Goal: Task Accomplishment & Management: Use online tool/utility

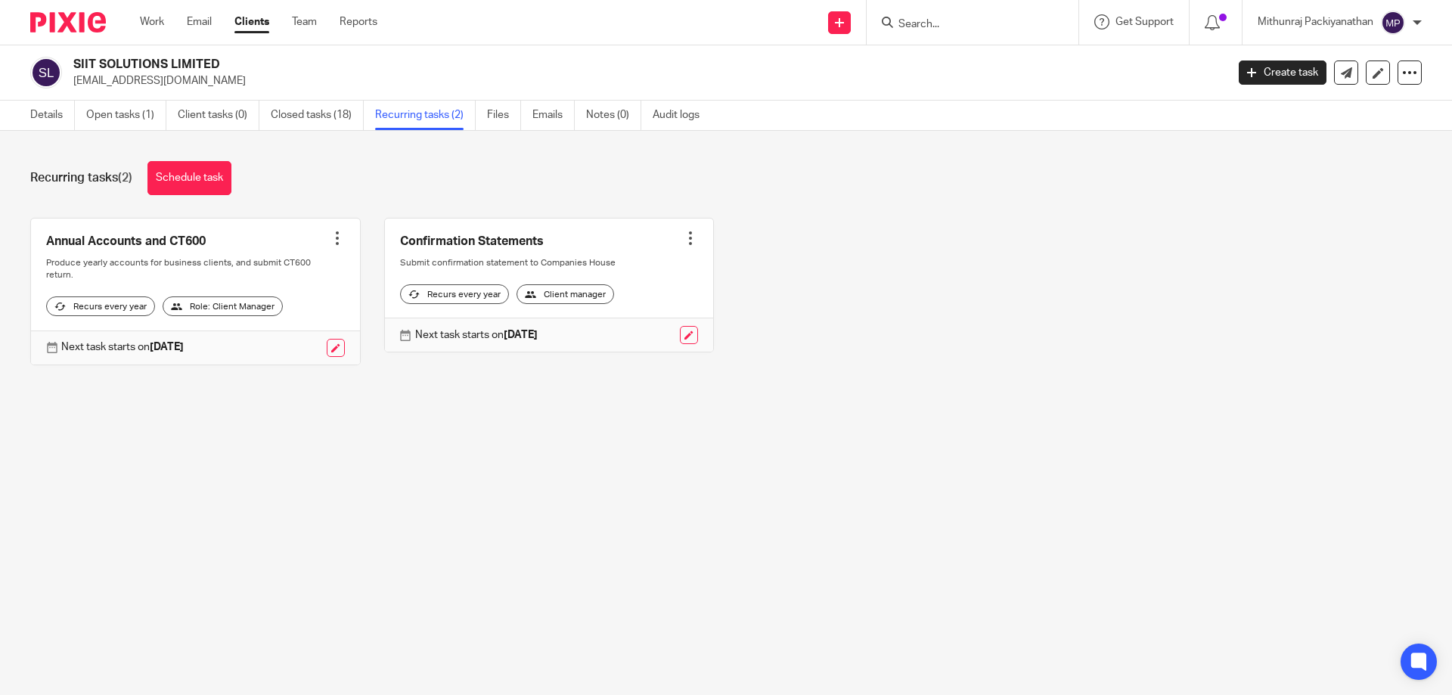
click at [991, 33] on div at bounding box center [972, 22] width 212 height 45
click at [983, 24] on input "Search" at bounding box center [965, 25] width 136 height 14
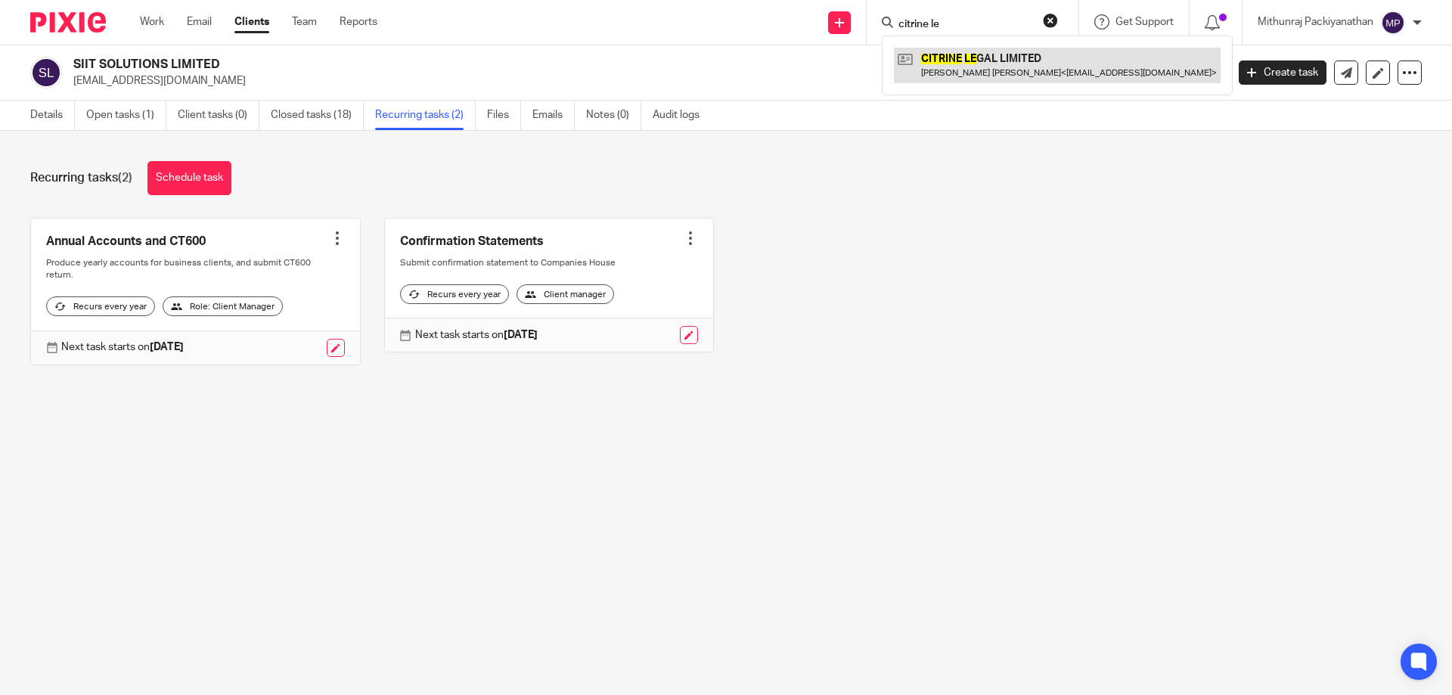
type input "citrine le"
click at [974, 70] on link at bounding box center [1057, 65] width 327 height 35
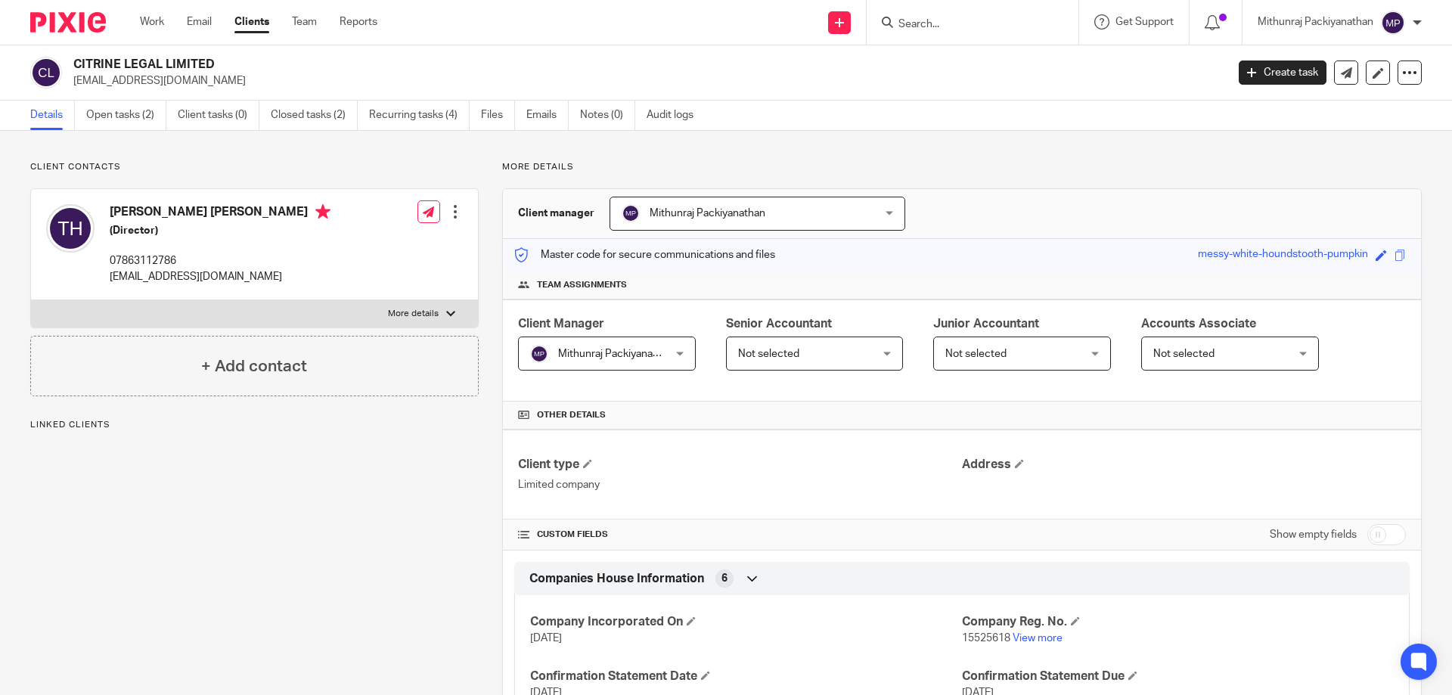
click at [149, 126] on link "Open tasks (2)" at bounding box center [126, 115] width 80 height 29
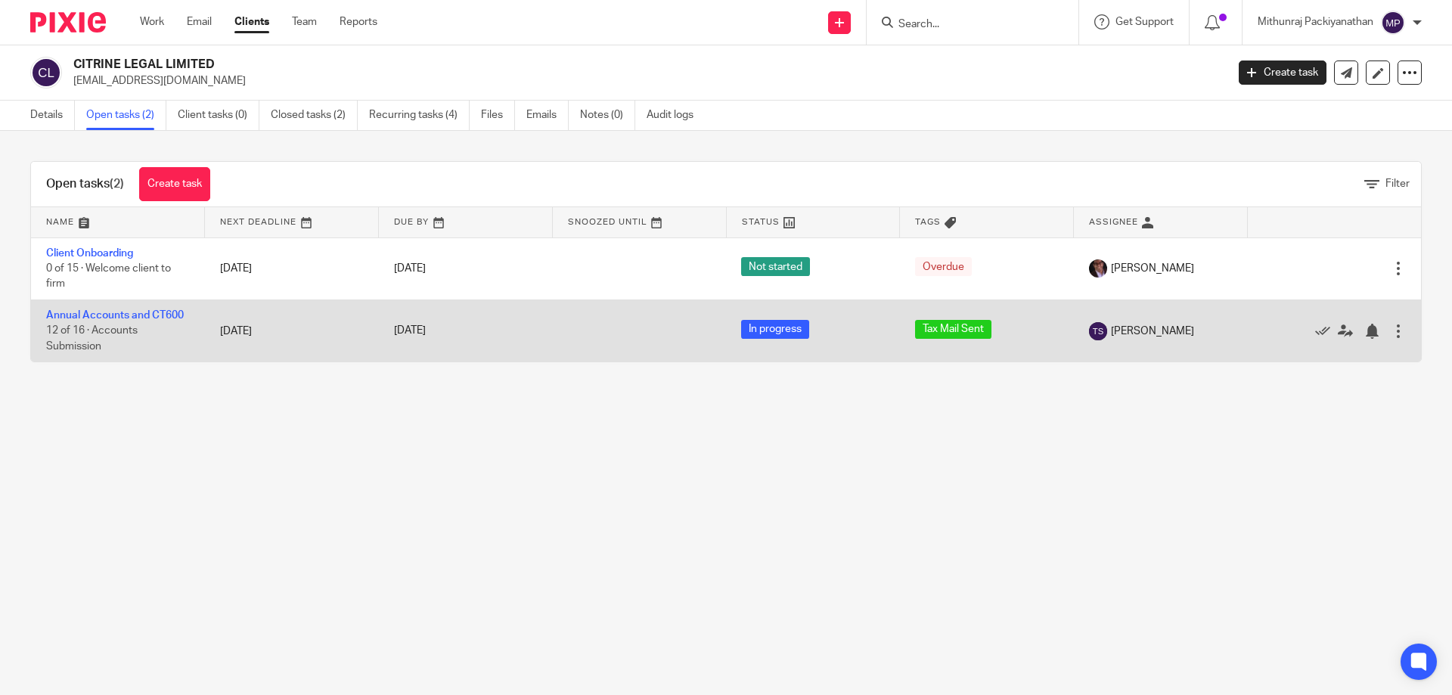
click at [128, 321] on td "Annual Accounts and CT600 12 of 16 · Accounts Submission" at bounding box center [118, 330] width 174 height 62
click at [131, 316] on link "Annual Accounts and CT600" at bounding box center [115, 315] width 138 height 11
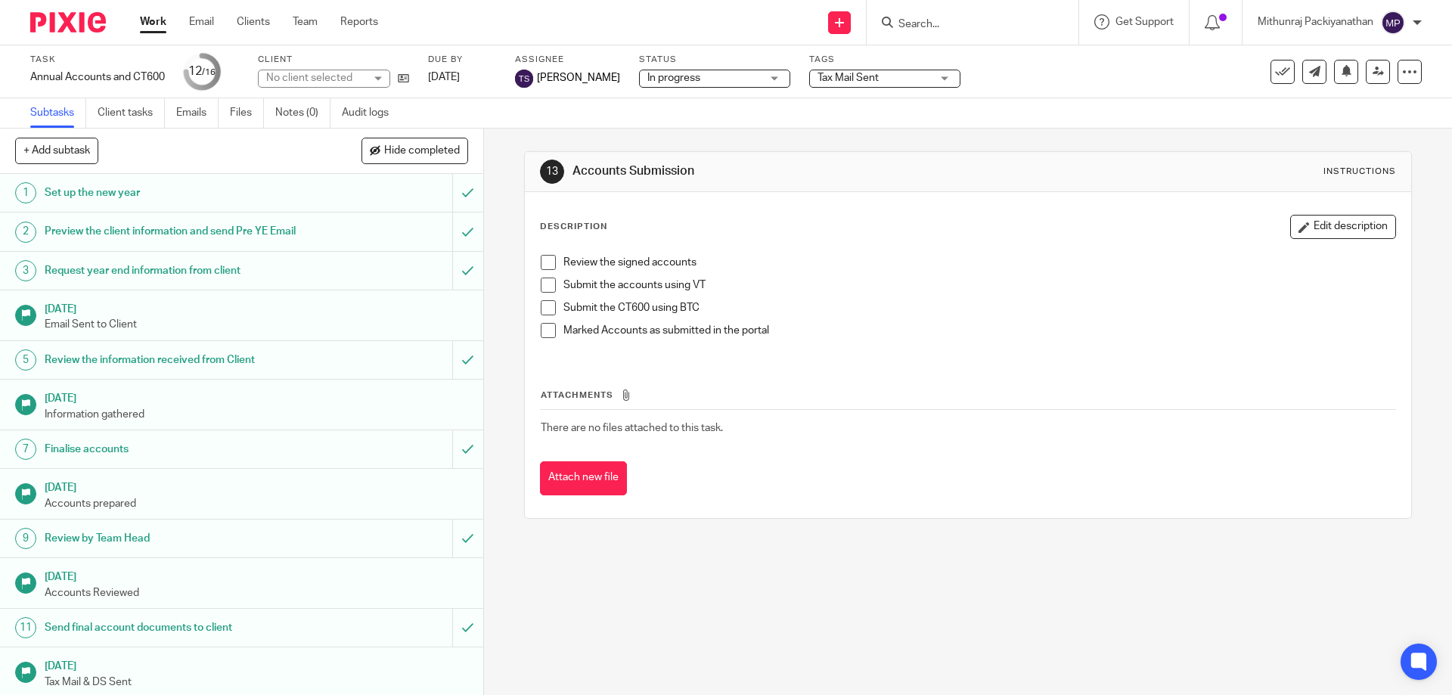
click at [867, 73] on span "Tax Mail Sent" at bounding box center [847, 78] width 61 height 11
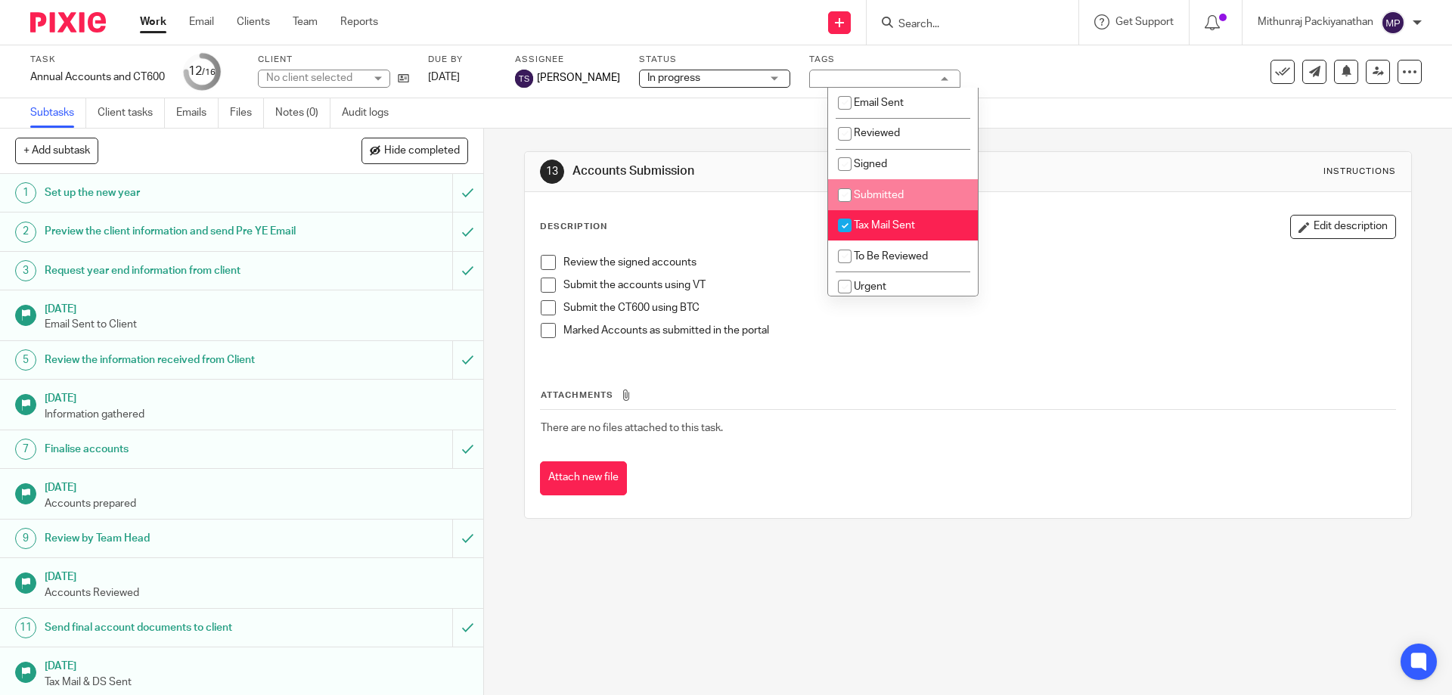
click at [885, 185] on li "Submitted" at bounding box center [903, 194] width 150 height 31
checkbox input "true"
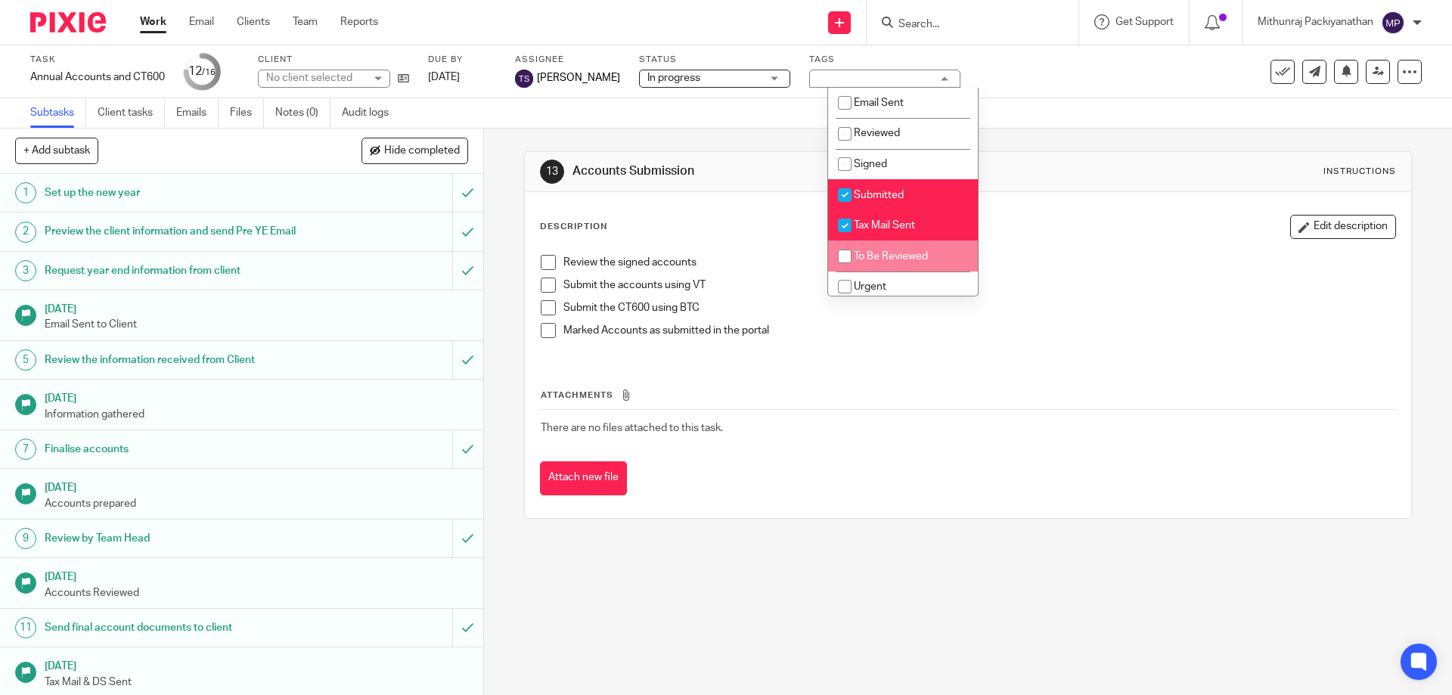
drag, startPoint x: 897, startPoint y: 231, endPoint x: 895, endPoint y: 243, distance: 12.3
click at [895, 243] on li "To Be Reviewed" at bounding box center [903, 255] width 150 height 31
checkbox input "true"
click at [922, 227] on li "Tax Mail Sent" at bounding box center [903, 225] width 150 height 31
checkbox input "false"
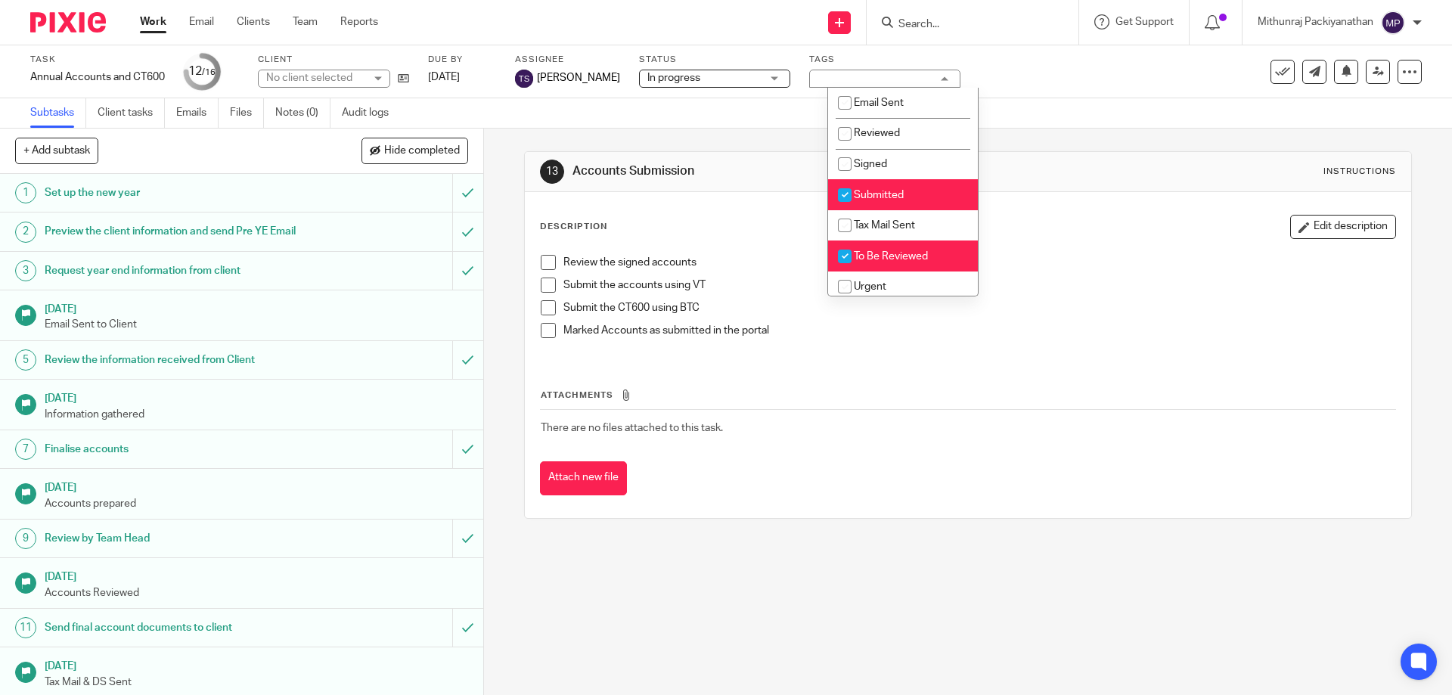
click at [920, 263] on li "To Be Reviewed" at bounding box center [903, 255] width 150 height 31
checkbox input "false"
click at [1065, 98] on div "Task Annual Accounts and CT600 Save Annual Accounts and CT600 12 /16 Client No …" at bounding box center [726, 71] width 1452 height 53
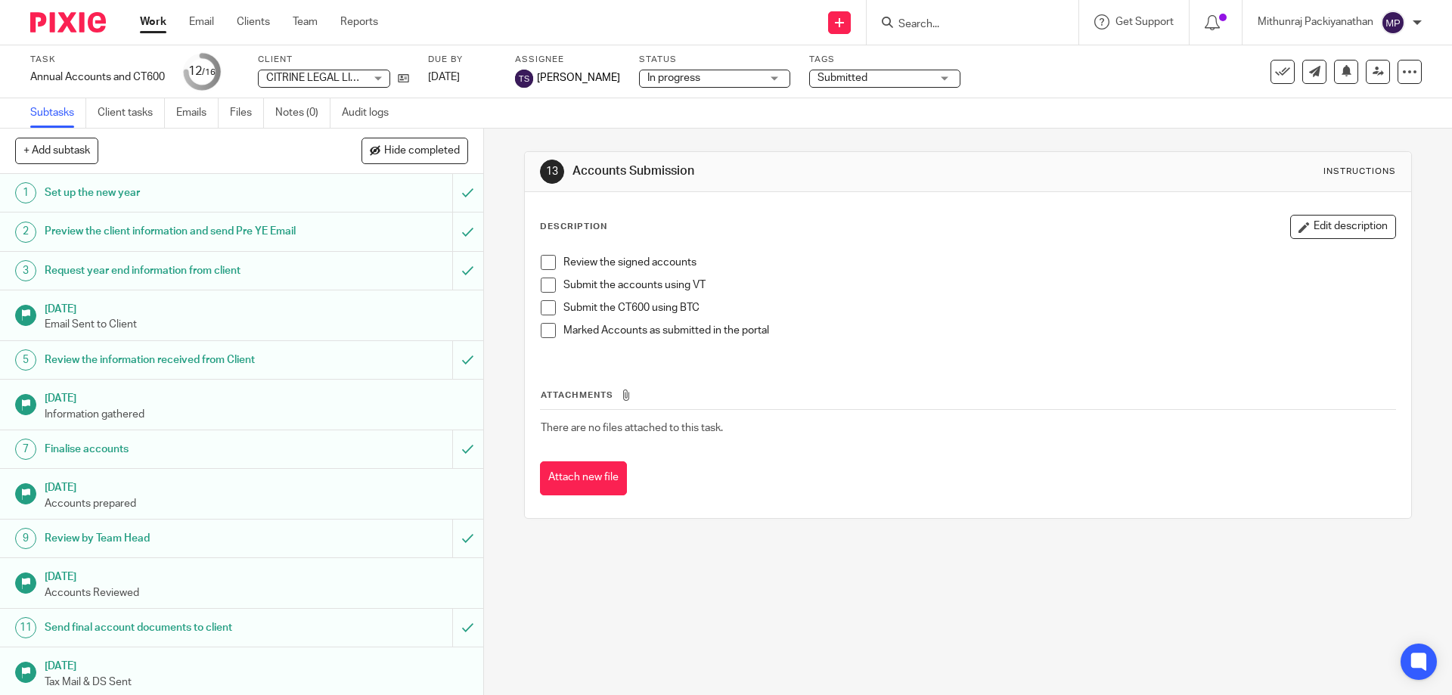
scroll to position [185, 0]
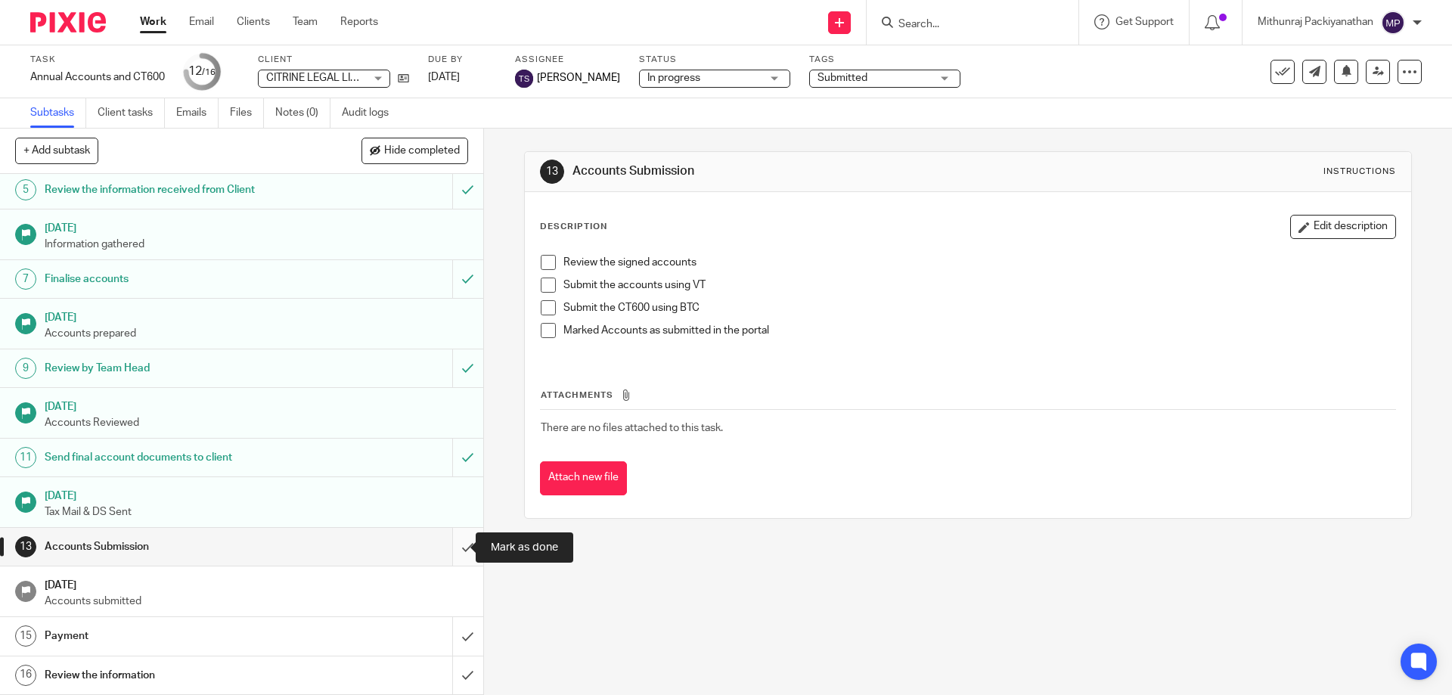
click at [454, 542] on input "submit" at bounding box center [241, 547] width 483 height 38
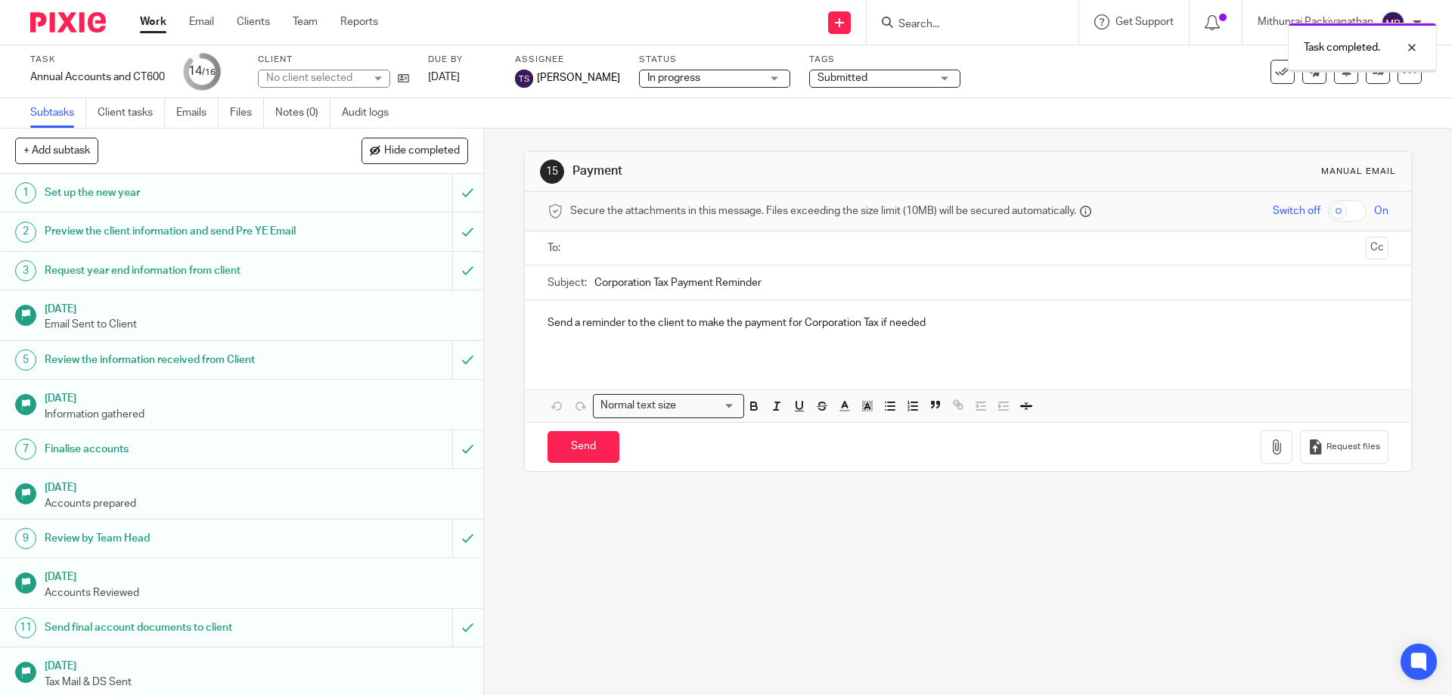
scroll to position [185, 0]
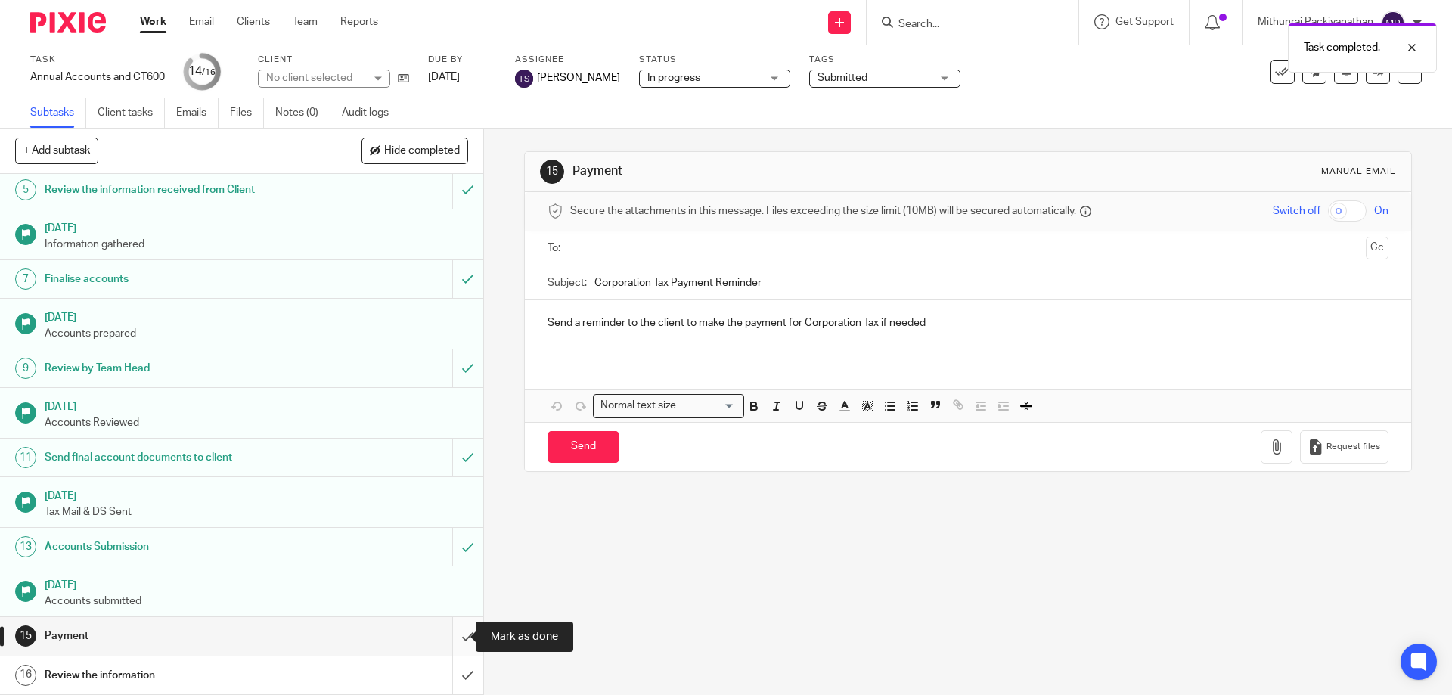
click at [457, 630] on input "submit" at bounding box center [241, 636] width 483 height 38
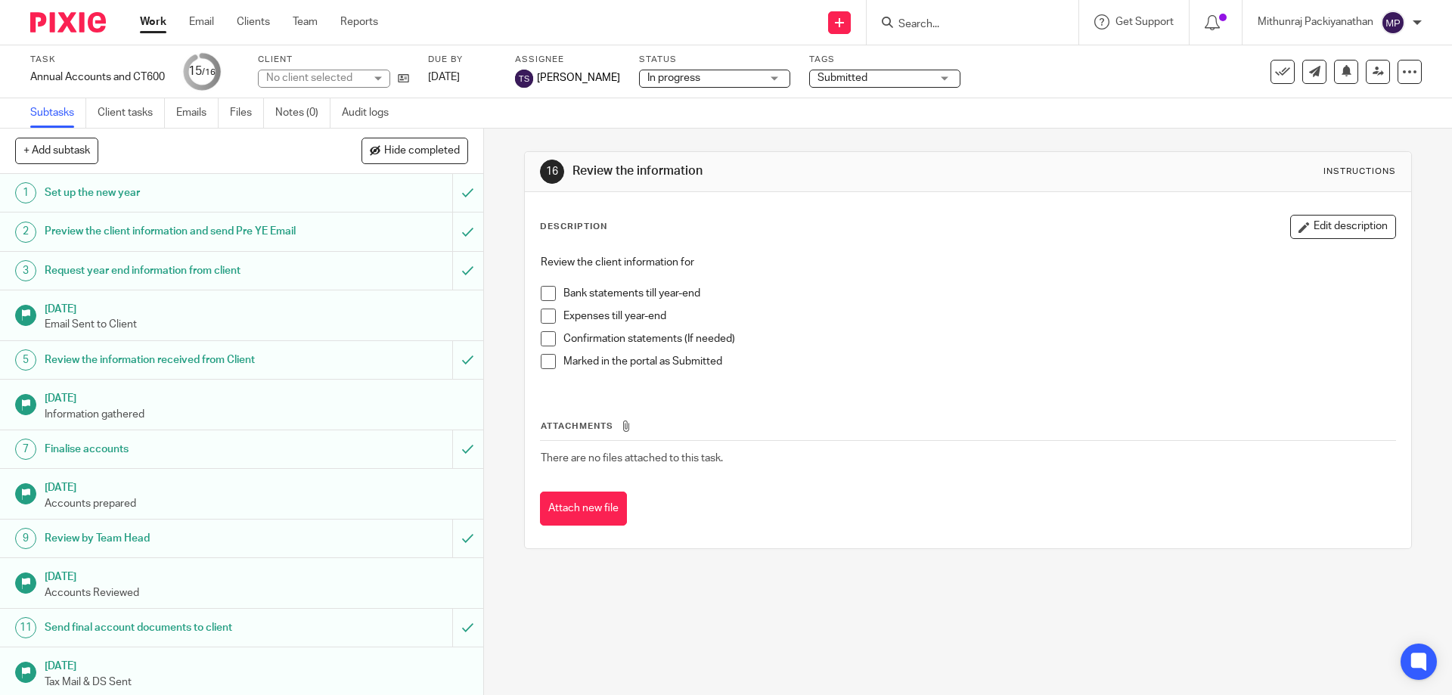
scroll to position [185, 0]
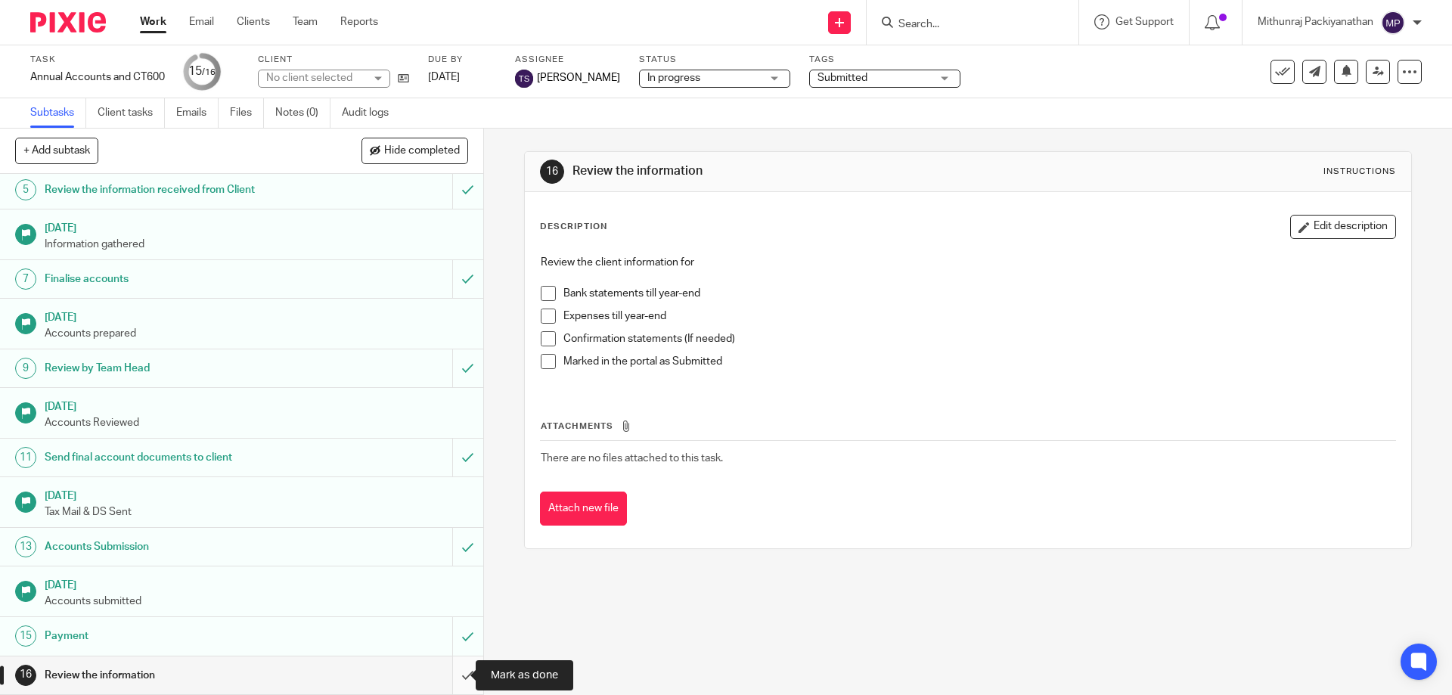
click at [457, 671] on input "submit" at bounding box center [241, 675] width 483 height 38
